Goal: Check status: Check status

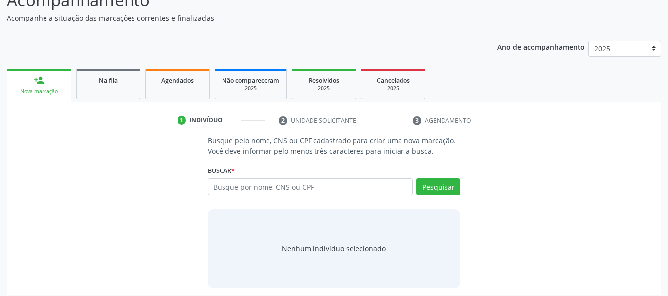
scroll to position [99, 0]
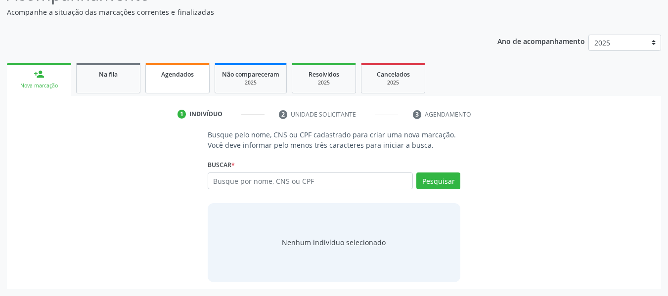
click at [181, 74] on span "Agendados" at bounding box center [177, 74] width 33 height 8
click at [181, 74] on div "Acompanhamento Acompanhe a situação das marcações correntes e finalizadas Relat…" at bounding box center [334, 135] width 654 height 307
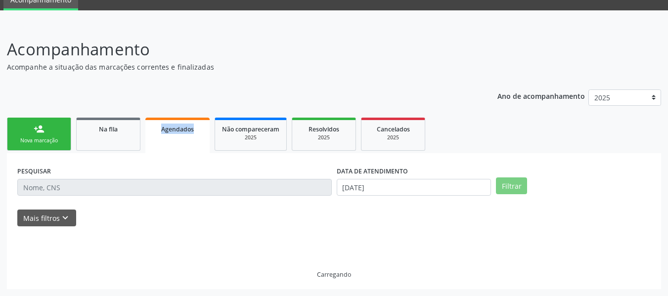
scroll to position [44, 0]
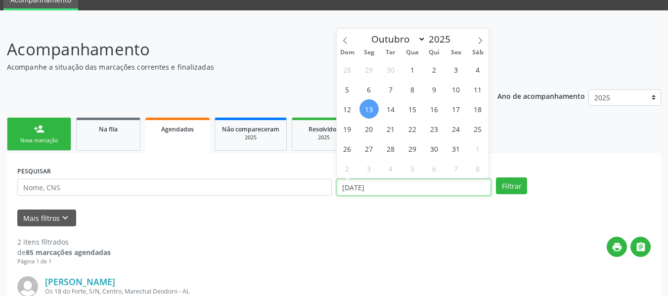
click at [341, 189] on input "[DATE]" at bounding box center [414, 187] width 155 height 17
click at [413, 72] on span "1" at bounding box center [412, 69] width 19 height 19
type input "01/10/2025"
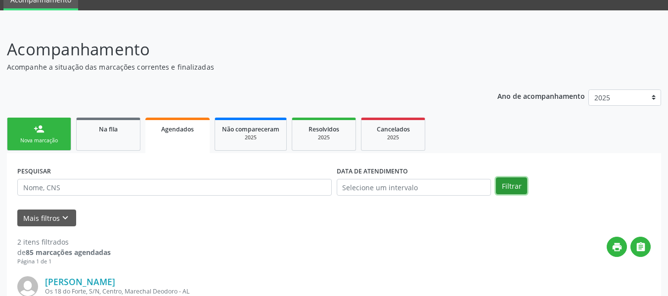
click at [507, 185] on button "Filtrar" at bounding box center [511, 185] width 31 height 17
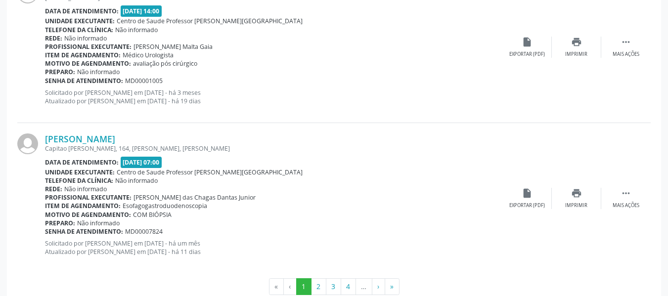
scroll to position [2315, 0]
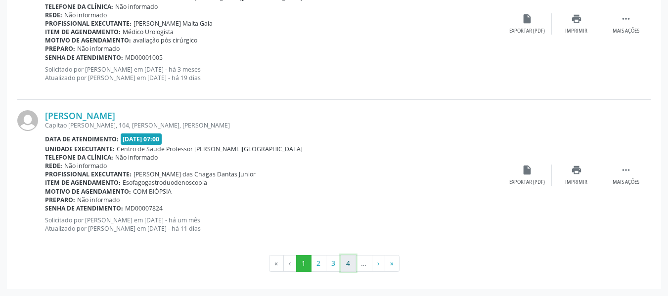
click at [349, 264] on button "4" at bounding box center [348, 263] width 15 height 17
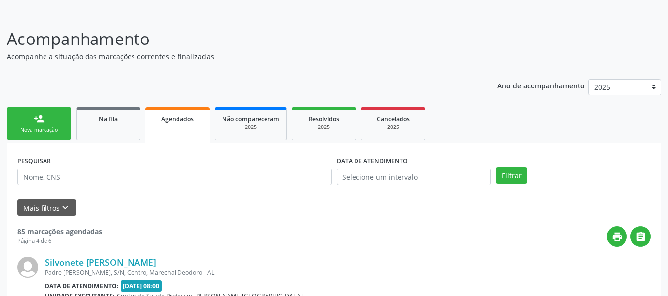
scroll to position [2325, 0]
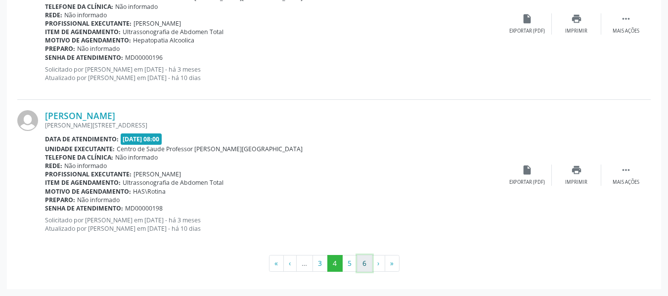
click at [361, 264] on button "6" at bounding box center [364, 263] width 15 height 17
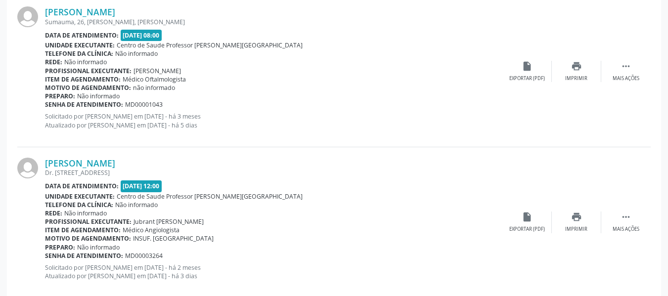
scroll to position [1061, 0]
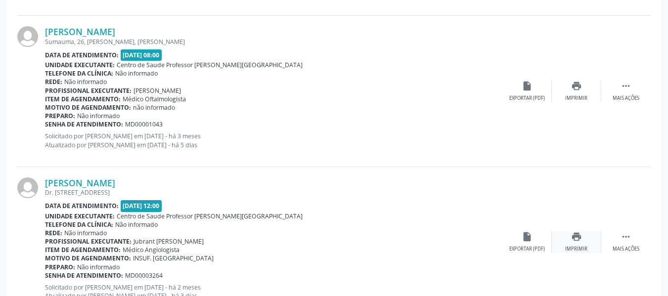
click at [576, 235] on icon "print" at bounding box center [576, 236] width 11 height 11
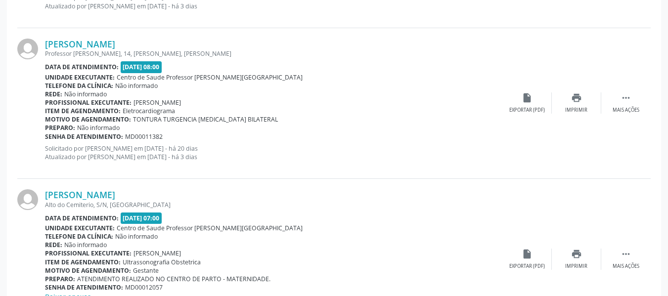
scroll to position [428, 0]
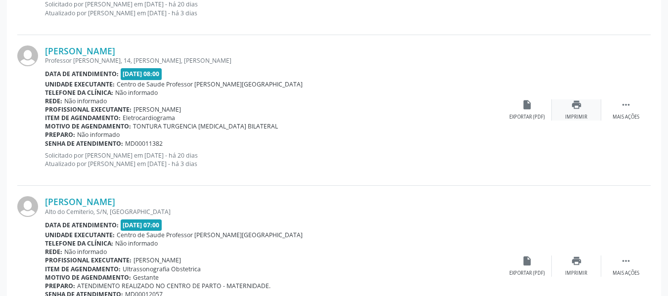
click at [573, 105] on icon "print" at bounding box center [576, 104] width 11 height 11
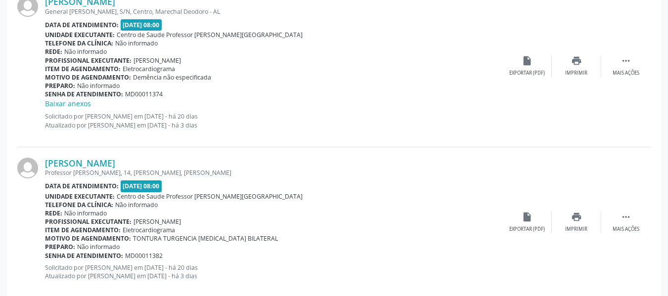
scroll to position [276, 0]
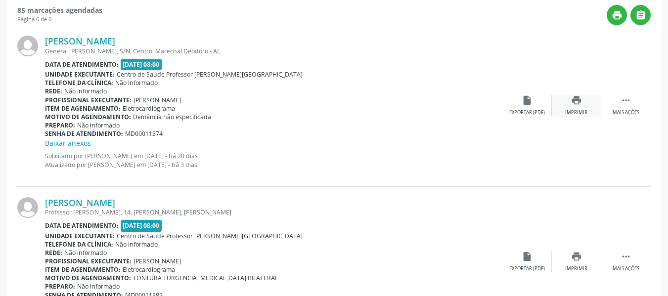
click at [577, 105] on icon "print" at bounding box center [576, 100] width 11 height 11
click at [579, 98] on icon "print" at bounding box center [576, 100] width 11 height 11
click at [577, 257] on icon "print" at bounding box center [576, 256] width 11 height 11
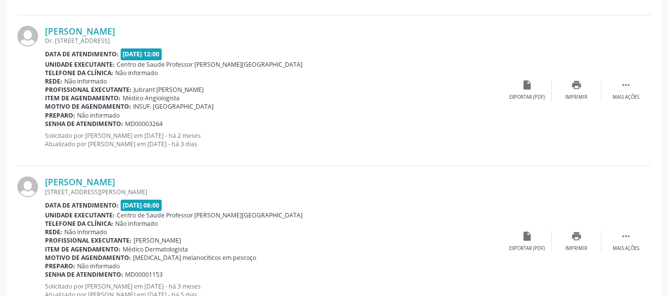
scroll to position [1232, 0]
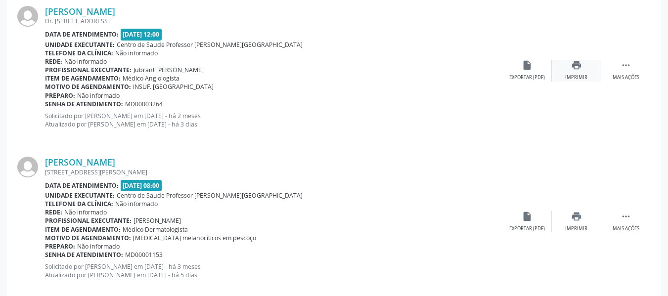
click at [574, 67] on icon "print" at bounding box center [576, 65] width 11 height 11
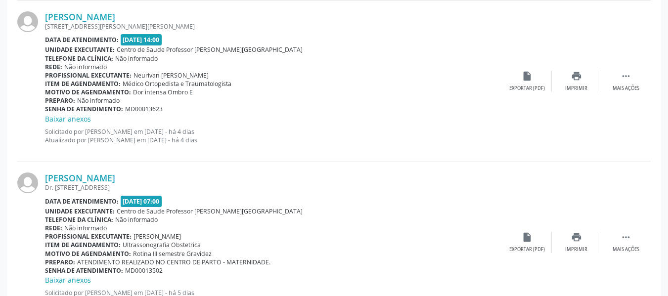
scroll to position [1601, 0]
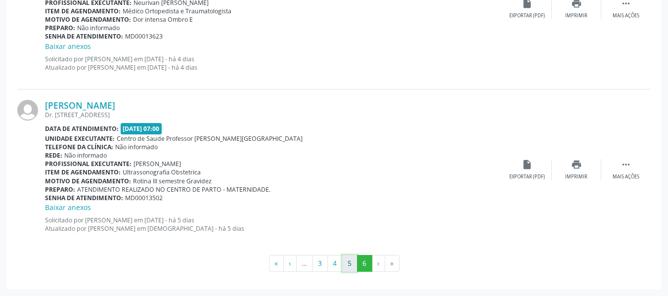
click at [350, 261] on button "5" at bounding box center [349, 263] width 15 height 17
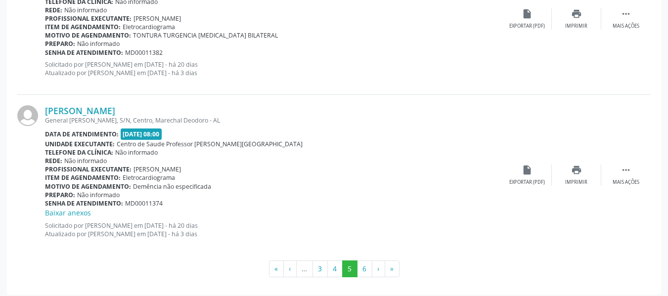
scroll to position [2335, 0]
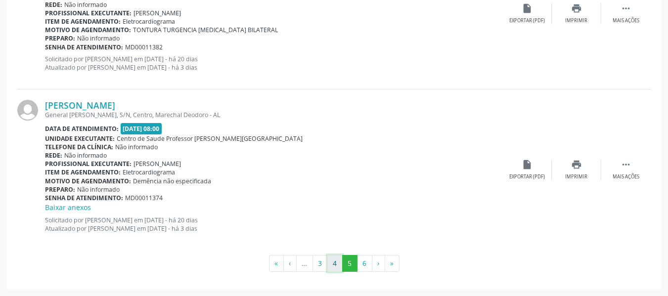
click at [334, 262] on button "4" at bounding box center [334, 263] width 15 height 17
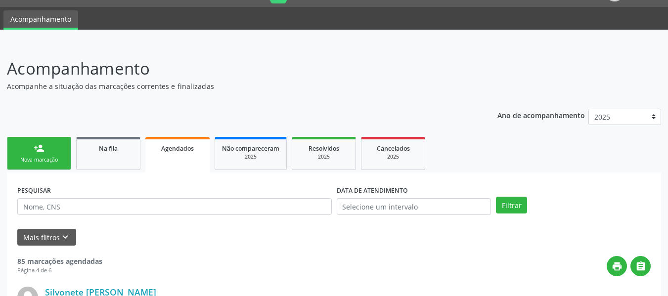
scroll to position [0, 0]
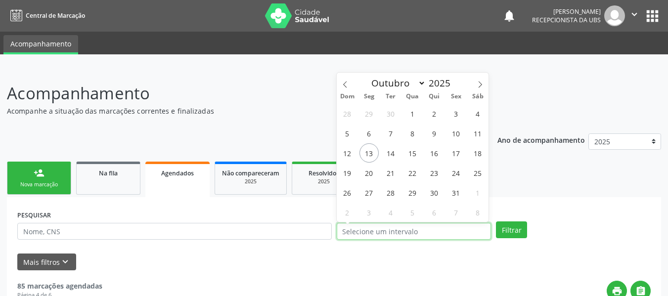
click at [395, 226] on input "text" at bounding box center [414, 231] width 155 height 17
click at [414, 153] on span "15" at bounding box center [412, 152] width 19 height 19
type input "[DATE]"
click at [414, 153] on span "15" at bounding box center [412, 152] width 19 height 19
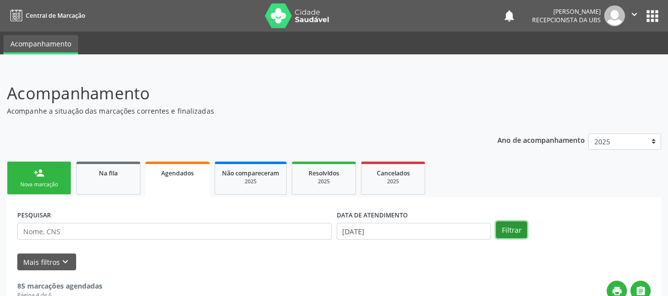
click at [509, 230] on button "Filtrar" at bounding box center [511, 229] width 31 height 17
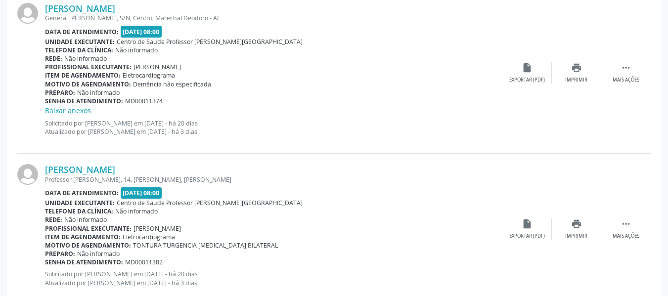
scroll to position [645, 0]
